Goal: Book appointment/travel/reservation

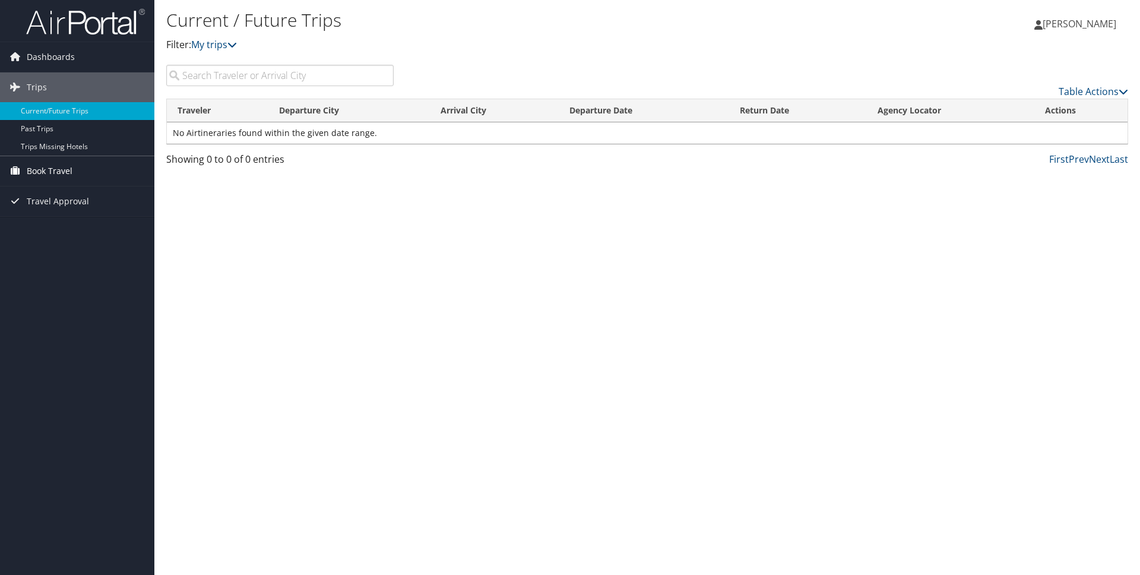
click at [64, 175] on span "Book Travel" at bounding box center [50, 171] width 46 height 30
click at [75, 213] on link "Book/Manage Online Trips" at bounding box center [77, 213] width 154 height 18
click at [75, 207] on link "Book/Manage Online Trips" at bounding box center [77, 213] width 154 height 18
